Goal: Task Accomplishment & Management: Use online tool/utility

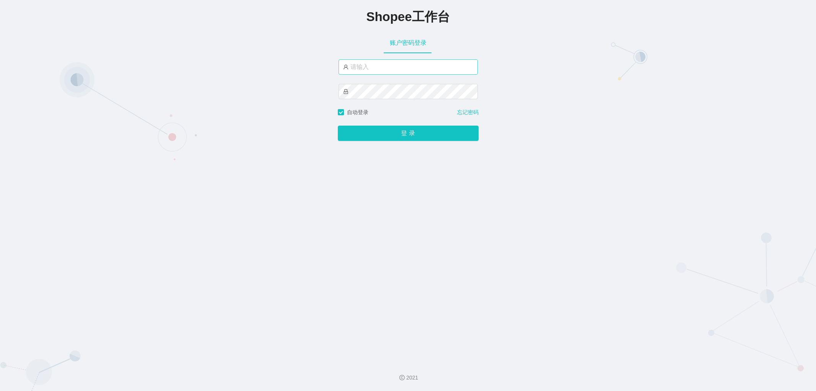
click at [365, 65] on input "text" at bounding box center [408, 66] width 139 height 15
type input "jishu"
click at [401, 135] on button "登 录" at bounding box center [408, 133] width 141 height 15
click at [401, 136] on button "登 录" at bounding box center [408, 133] width 141 height 15
click at [322, 86] on div "Shopee工作台 账户密码登录 jishu 自动登录 忘记密码 登 录" at bounding box center [408, 177] width 816 height 355
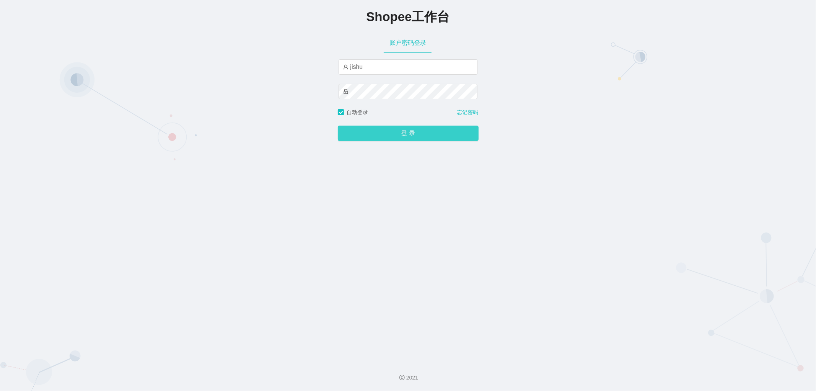
click at [405, 132] on button "登 录" at bounding box center [408, 133] width 141 height 15
click at [399, 68] on input "text" at bounding box center [408, 66] width 139 height 15
type input "jishu"
click at [405, 142] on div "Shopee工作台 账户密码登录 jishu 自动登录 忘记密码 登 录" at bounding box center [408, 177] width 816 height 355
click at [408, 133] on button "登 录" at bounding box center [408, 133] width 141 height 15
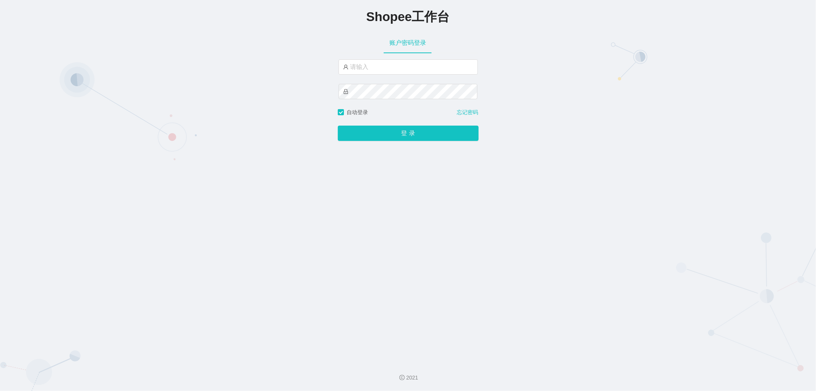
type input "jishu"
click at [386, 133] on button "登 录" at bounding box center [408, 133] width 141 height 15
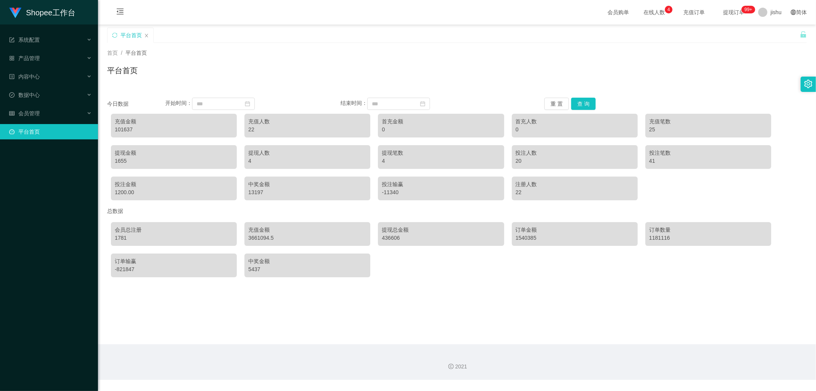
click at [220, 333] on main "关闭左侧 关闭右侧 关闭其它 刷新页面 平台首页 首页 / 平台首页 / 平台首页 今日数据 开始时间： 结束时间： 重 置 查 询 充值金额 101637 …" at bounding box center [457, 184] width 718 height 320
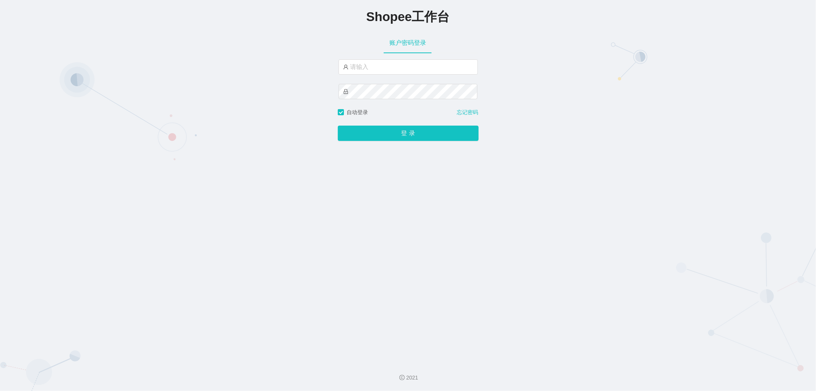
type input "jishu"
click at [415, 135] on button "登 录" at bounding box center [408, 133] width 141 height 15
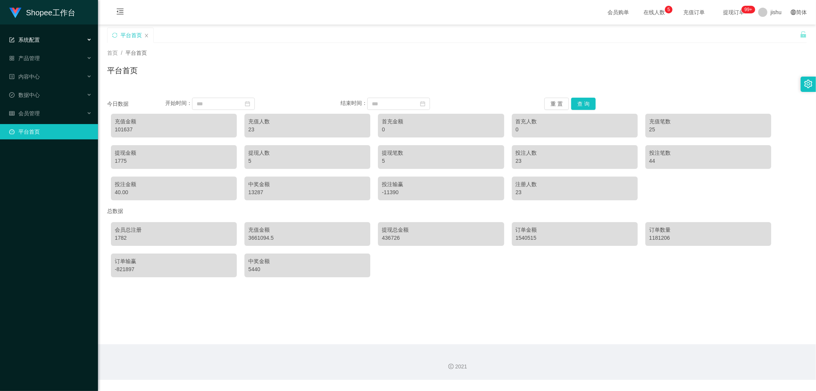
click at [47, 41] on div "系统配置" at bounding box center [49, 39] width 98 height 15
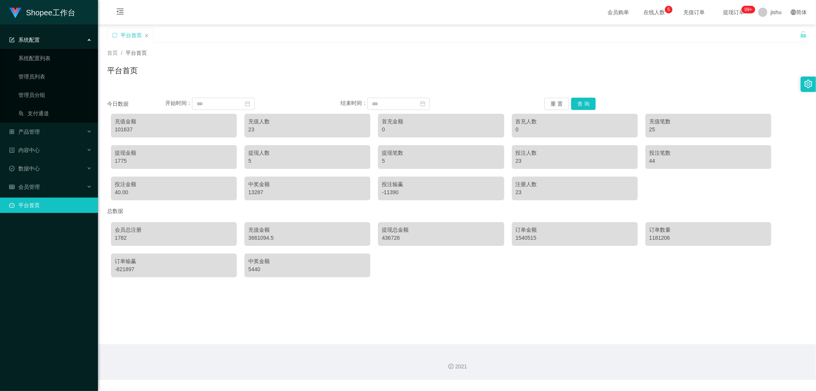
click at [48, 41] on div "系统配置" at bounding box center [49, 39] width 98 height 15
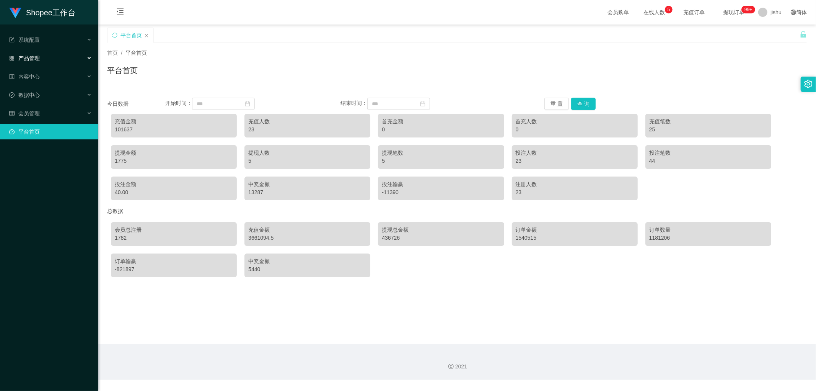
click at [43, 57] on div "产品管理" at bounding box center [49, 58] width 98 height 15
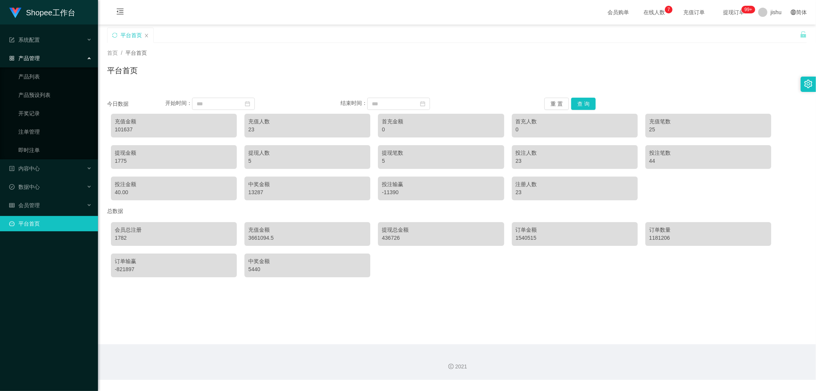
click at [39, 55] on span "产品管理" at bounding box center [24, 58] width 31 height 6
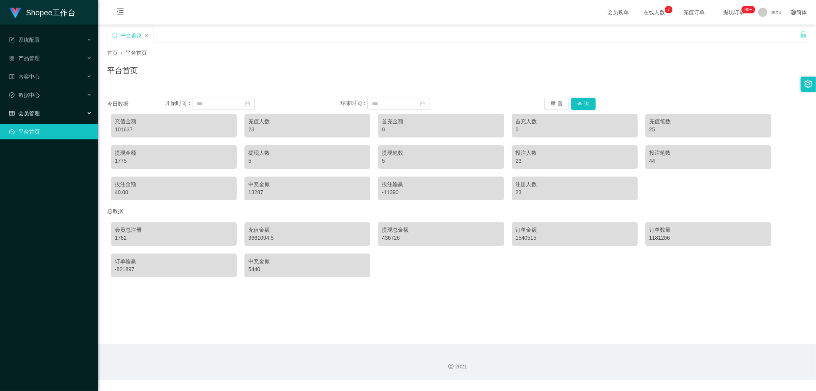
click at [44, 110] on div "会员管理" at bounding box center [49, 113] width 98 height 15
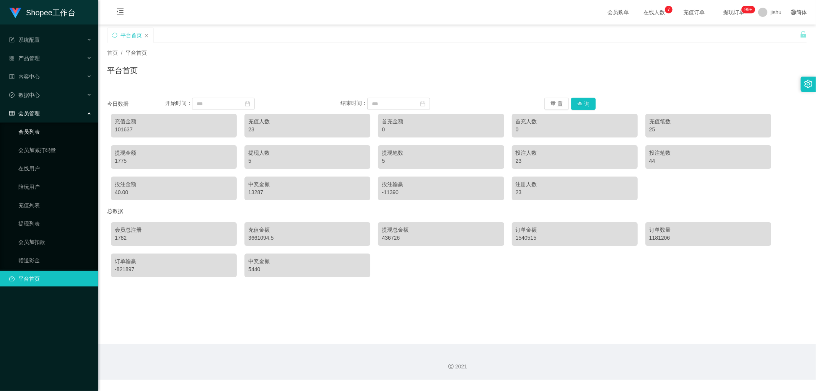
click at [36, 130] on link "会员列表" at bounding box center [54, 131] width 73 height 15
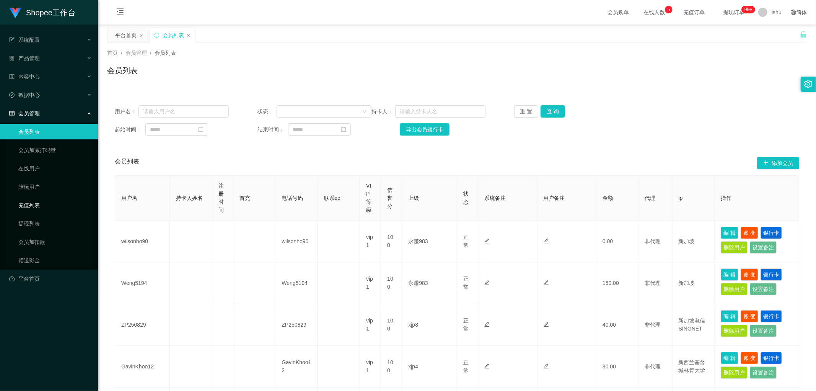
click at [36, 204] on link "充值列表" at bounding box center [54, 204] width 73 height 15
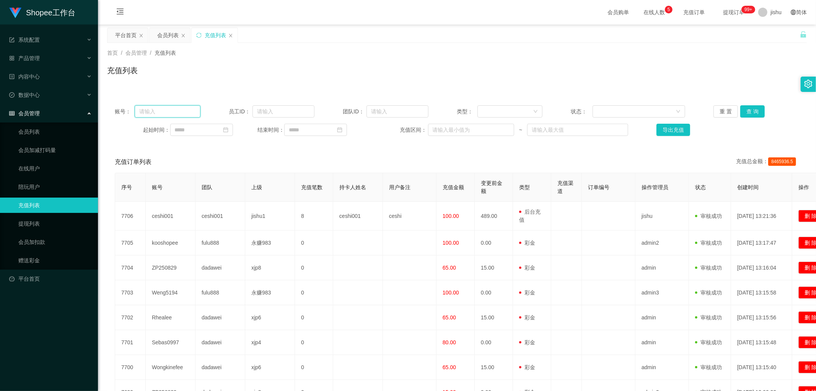
click at [151, 112] on input "text" at bounding box center [168, 111] width 66 height 12
click at [30, 259] on link "赠送彩金" at bounding box center [54, 260] width 73 height 15
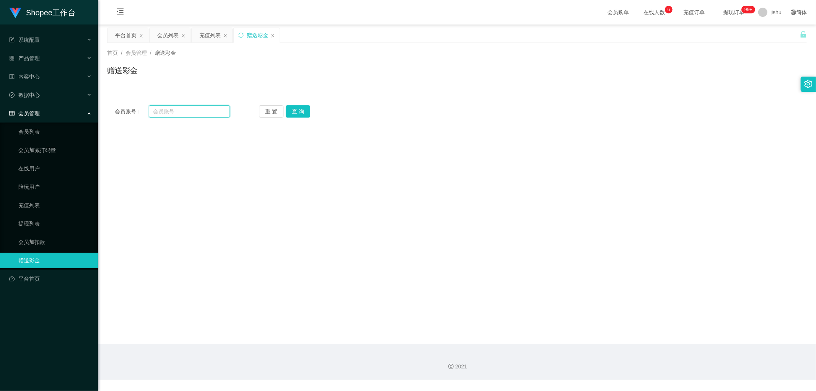
click at [170, 110] on input "text" at bounding box center [190, 111] width 82 height 12
